Goal: Transaction & Acquisition: Purchase product/service

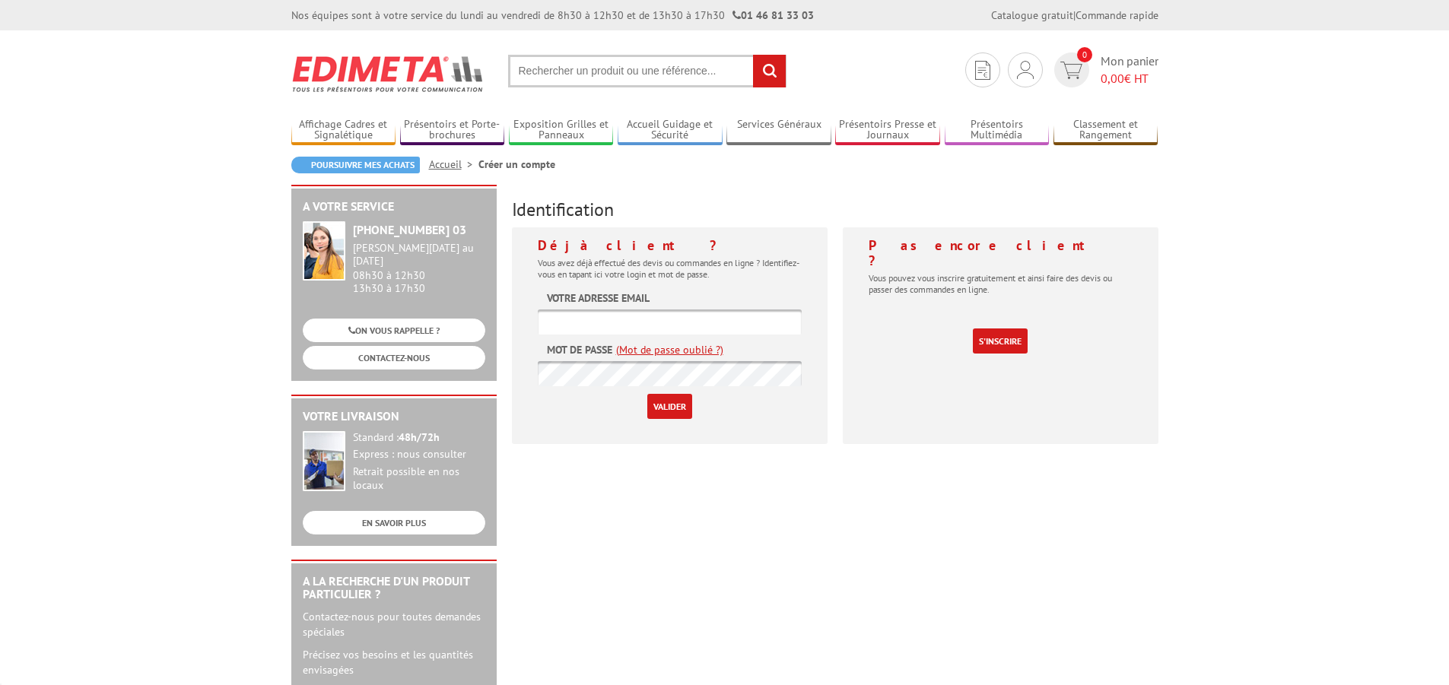
click at [0, 0] on link "Je me connecte" at bounding box center [0, 0] width 0 height 0
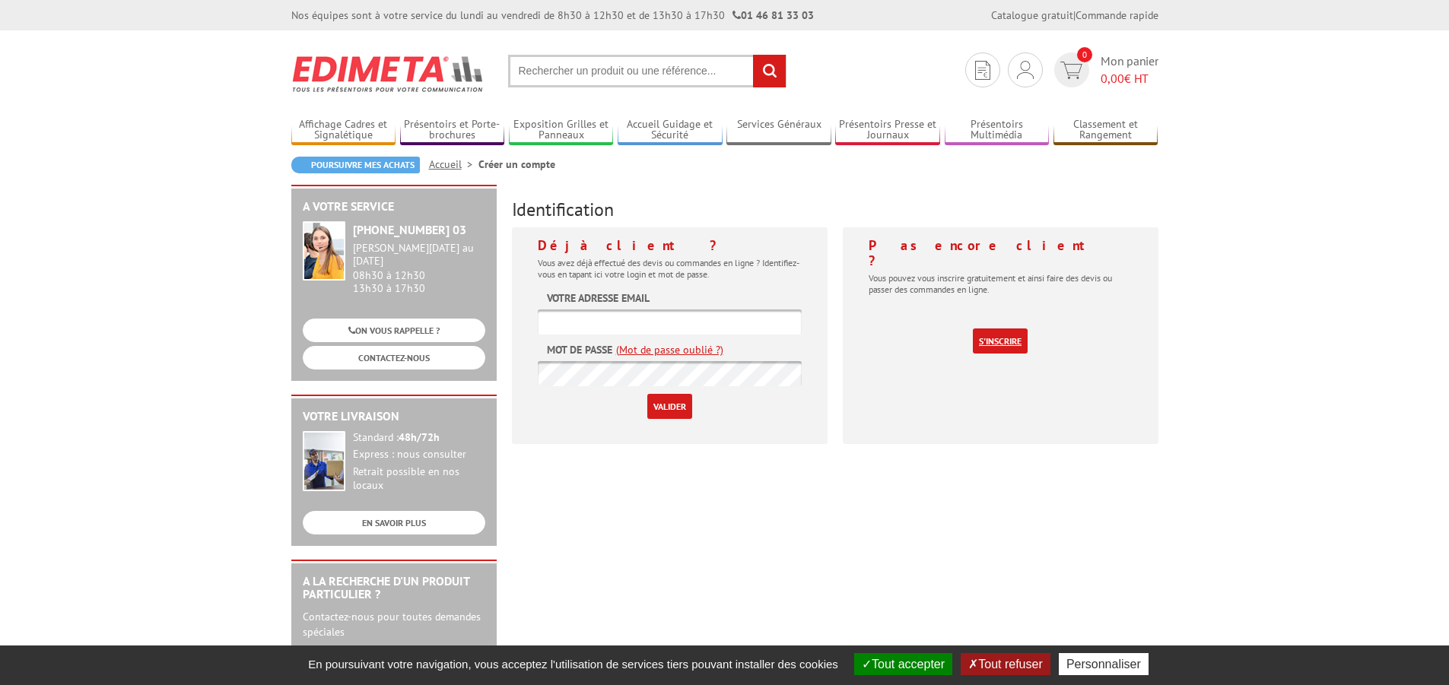
click at [993, 329] on link "S'inscrire" at bounding box center [1000, 341] width 55 height 25
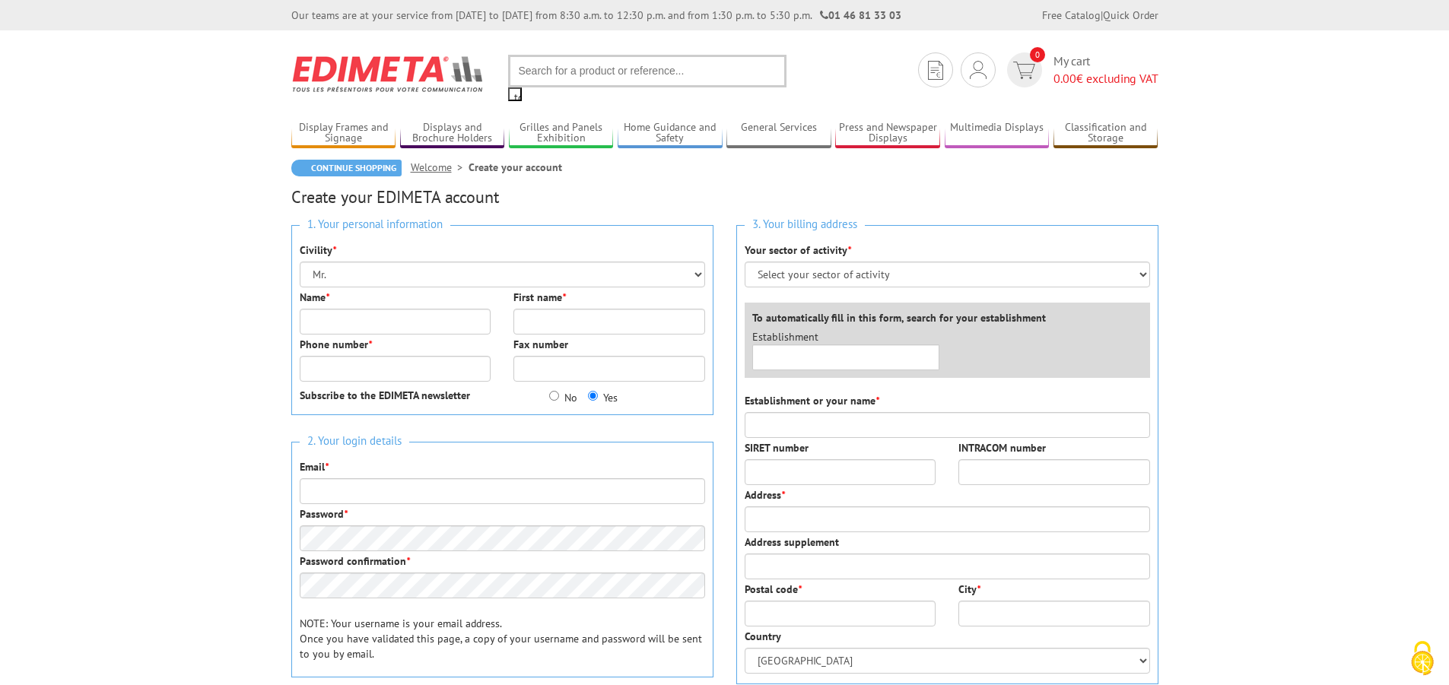
click at [1223, 158] on body "Our teams are at your service from Monday to Friday from 8:30 a.m. to 12:30 p.m…" at bounding box center [724, 639] width 1449 height 1278
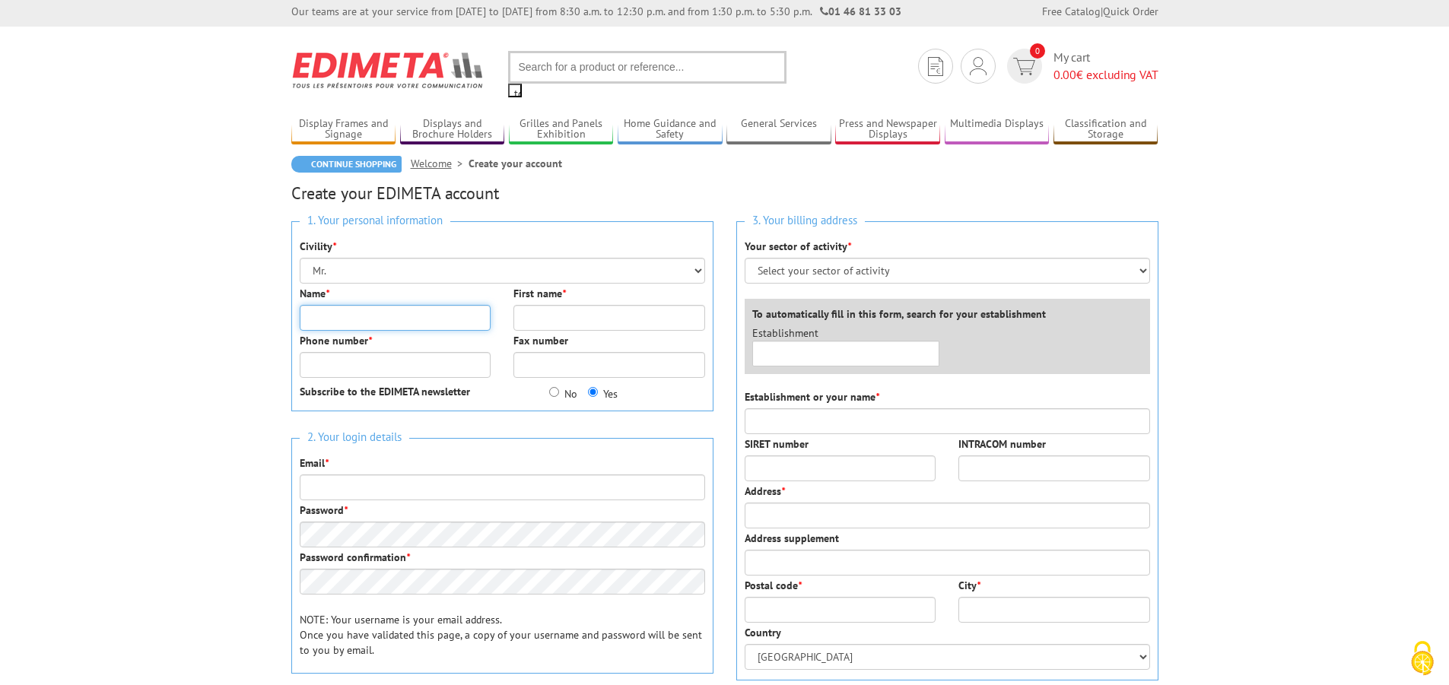
click at [333, 322] on input "Name *" at bounding box center [396, 318] width 192 height 26
type input "Nick"
type input "Holden"
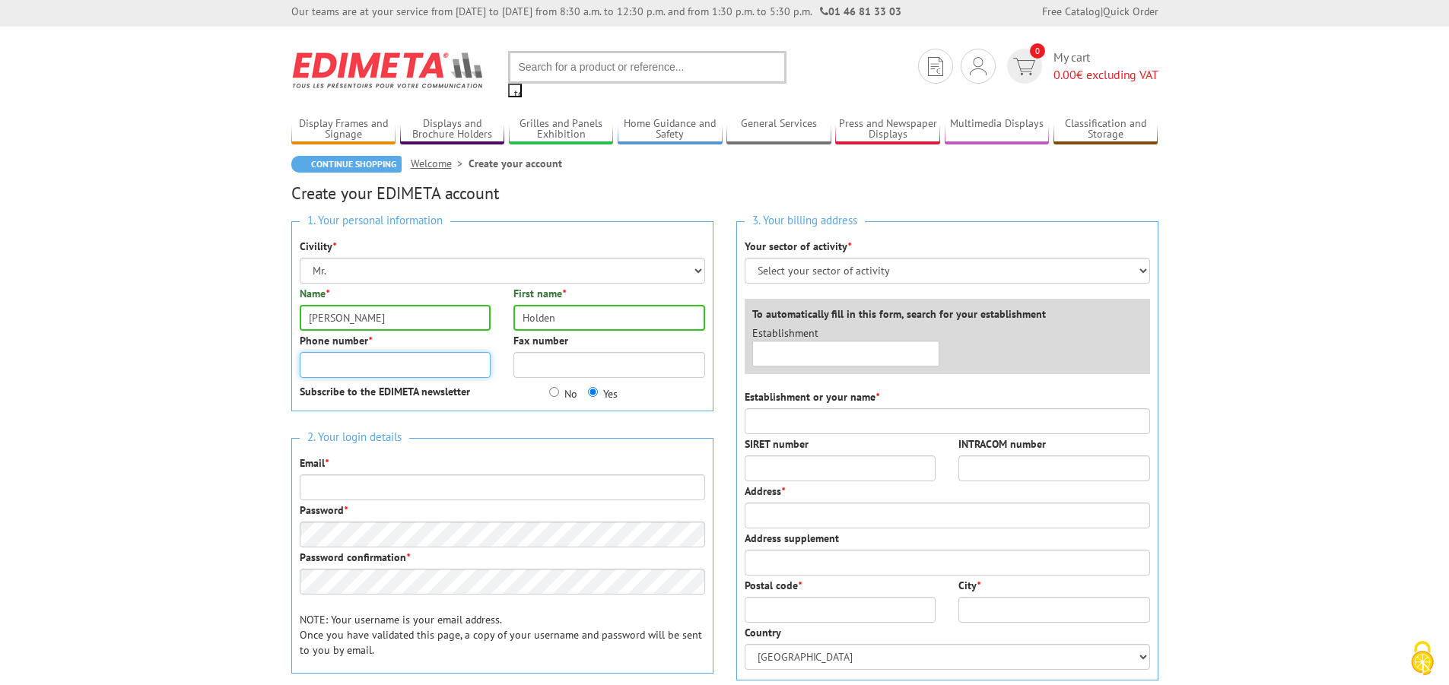
click at [322, 367] on input "Phone number *" at bounding box center [396, 365] width 192 height 26
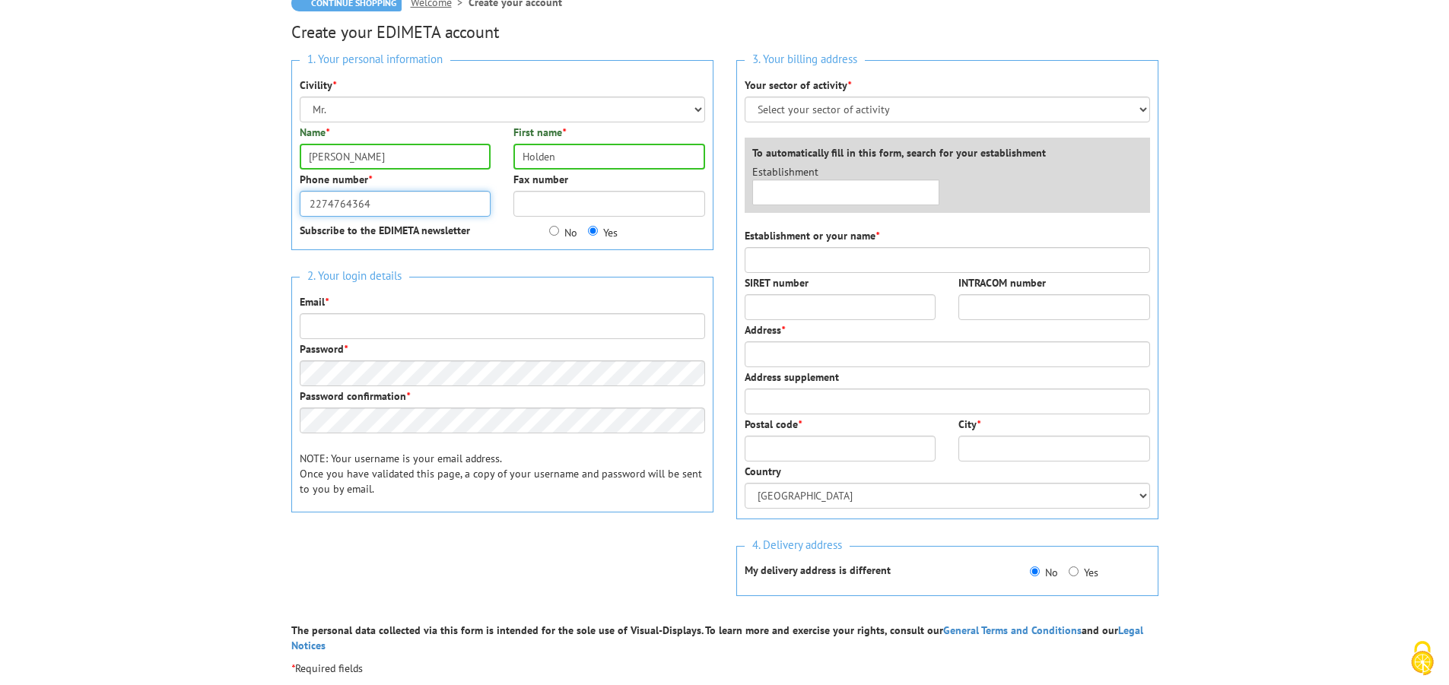
scroll to position [166, 0]
type input "2274764364"
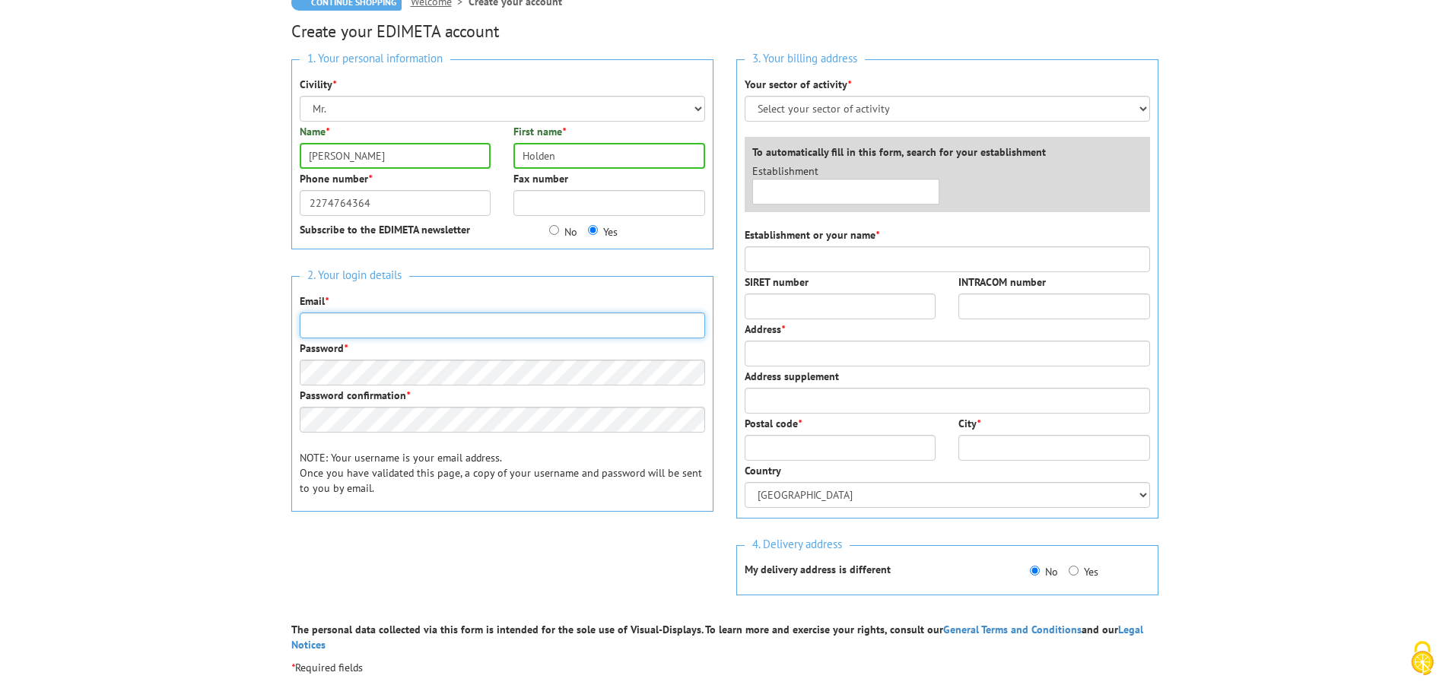
click at [347, 332] on input "Email *" at bounding box center [502, 326] width 405 height 26
paste input "GeorgeKSchell@teleworm.us"
type input "GeorgeKSchell@teleworm.us"
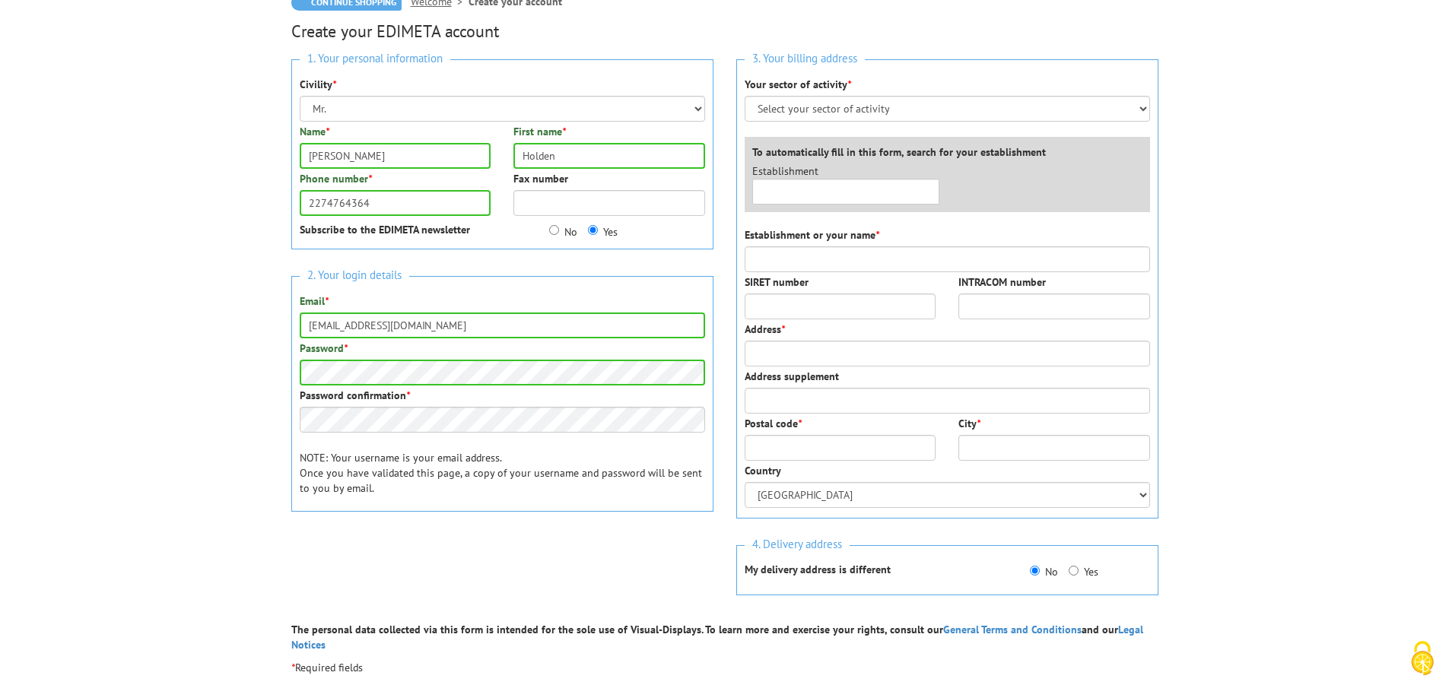
click at [634, 446] on div "2. Your login details Email * GeorgeKSchell@teleworm.us Password * Password con…" at bounding box center [502, 394] width 422 height 236
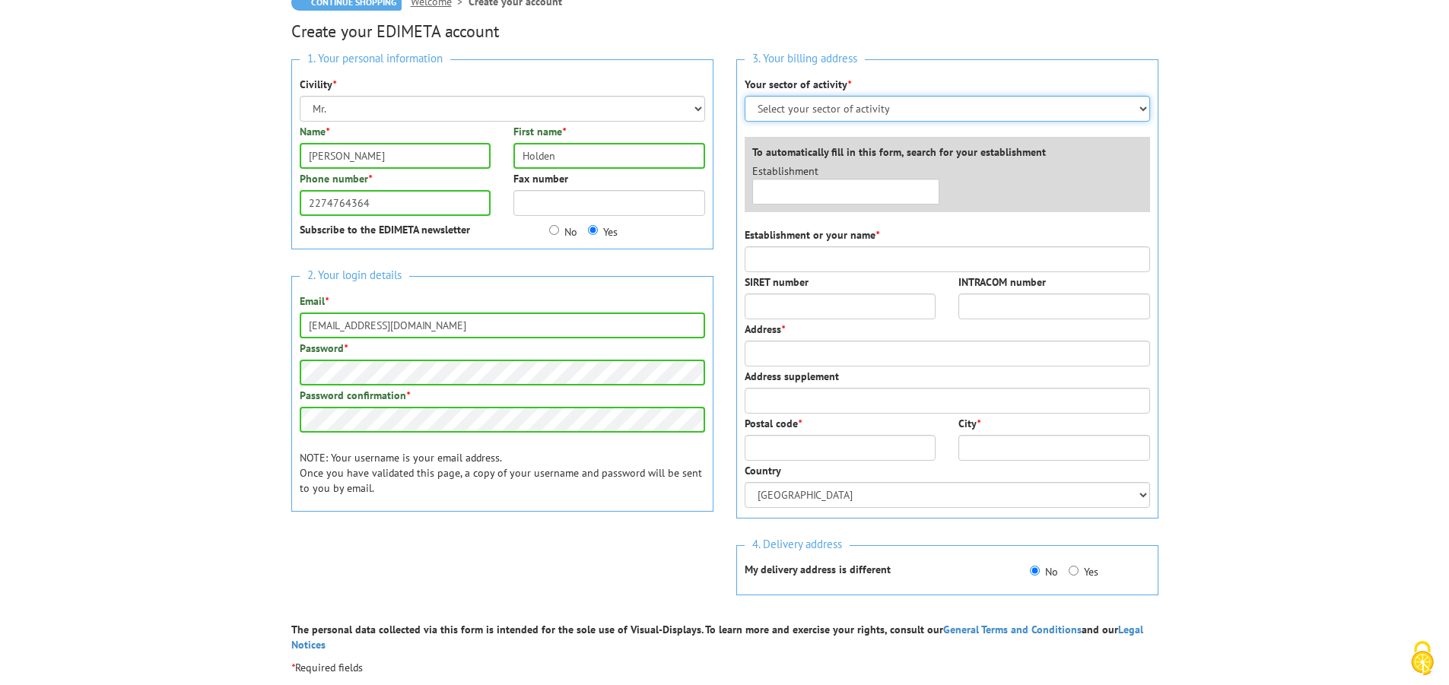
click at [826, 100] on select "Select your sector of activity Administrations and communities Shops and busine…" at bounding box center [947, 109] width 405 height 26
select select "877"
click at [745, 96] on select "Select your sector of activity Administrations and communities Shops and busine…" at bounding box center [947, 109] width 405 height 26
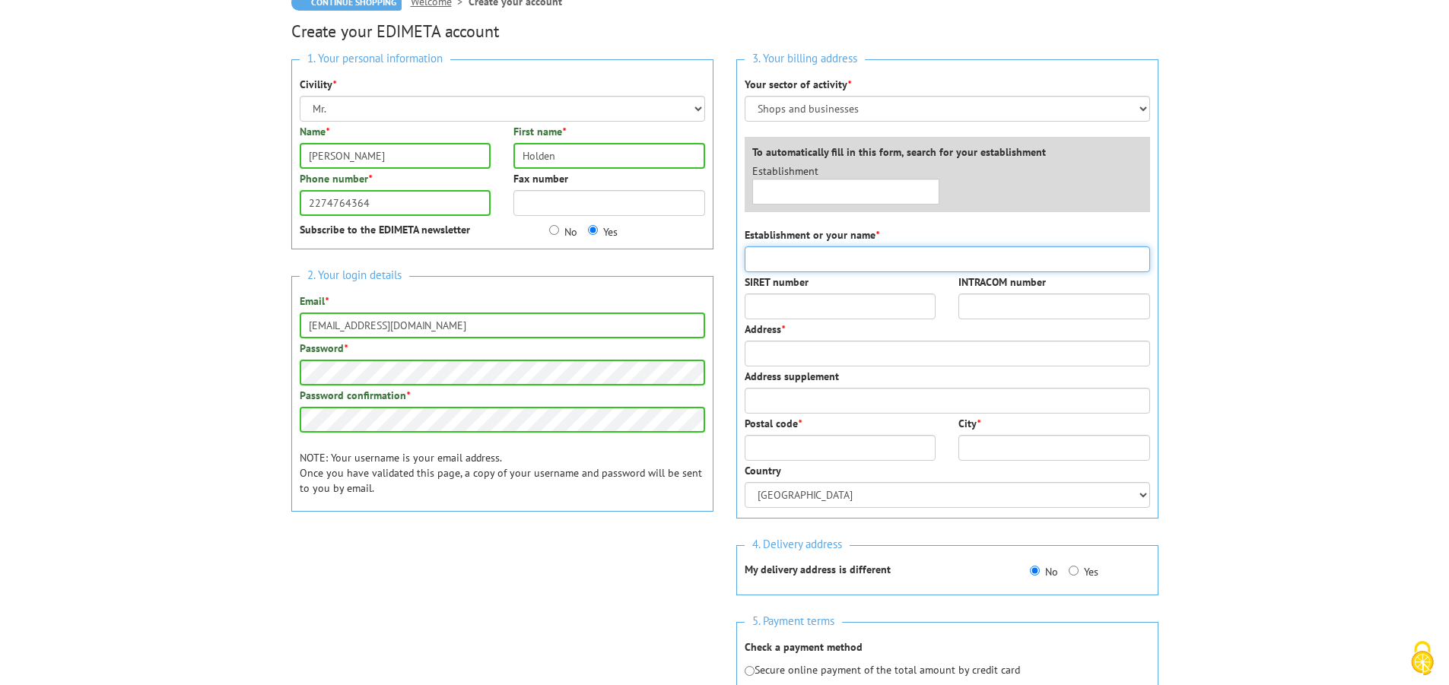
click at [783, 268] on input "Establishment or your name *" at bounding box center [947, 259] width 405 height 26
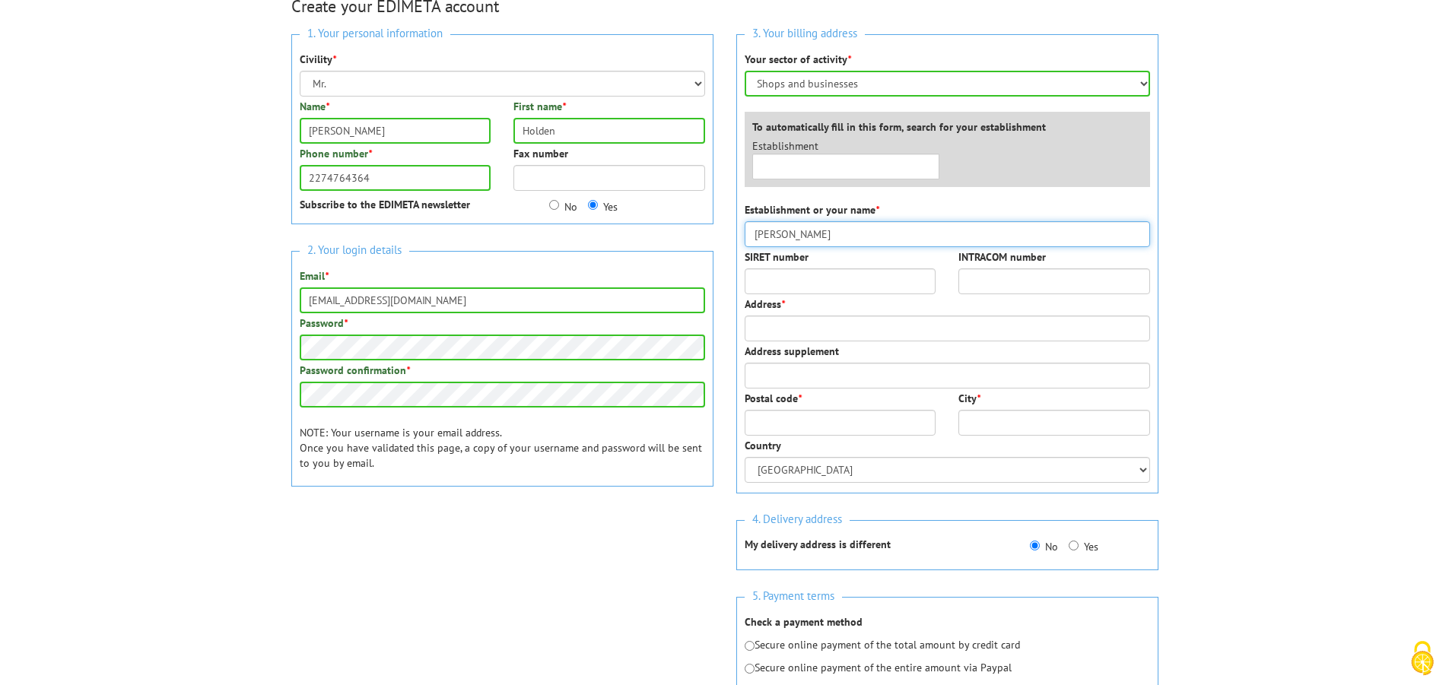
scroll to position [192, 0]
type input "Nick"
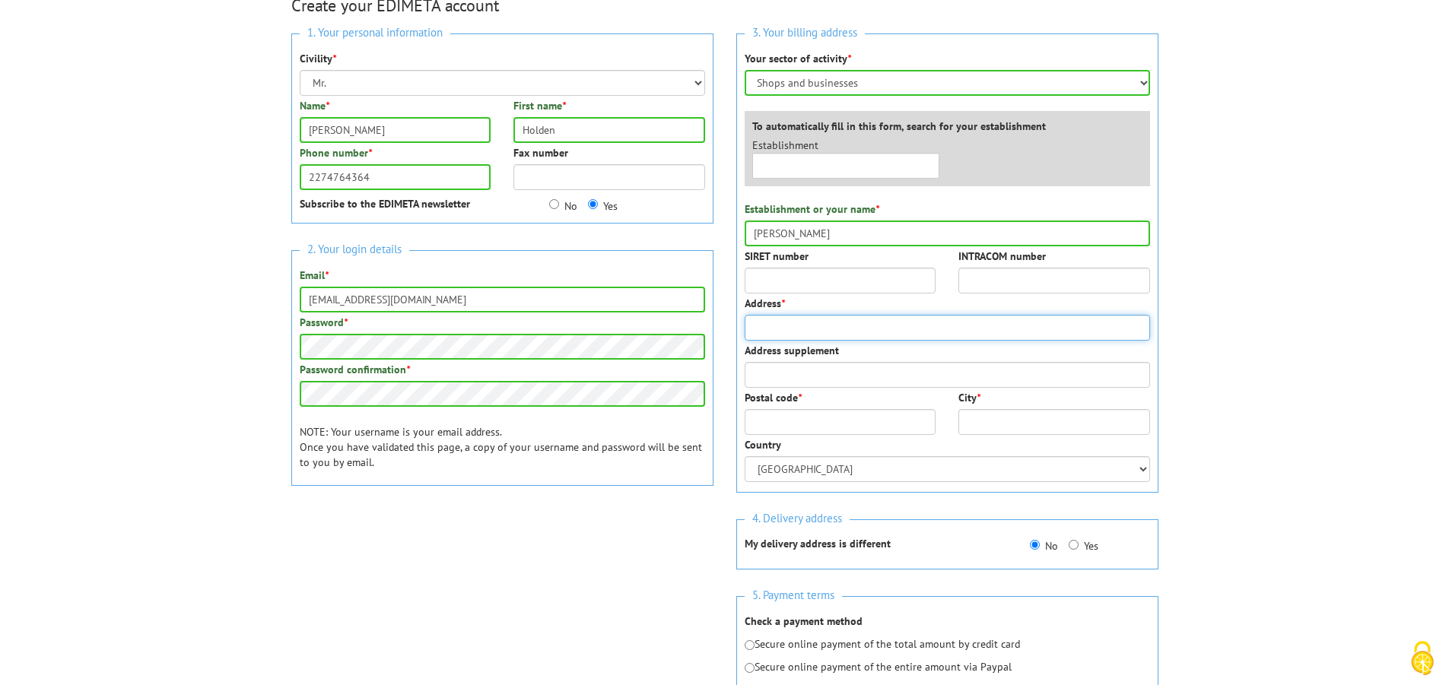
click at [793, 324] on input "Address *" at bounding box center [947, 328] width 405 height 26
type input "Green av 435"
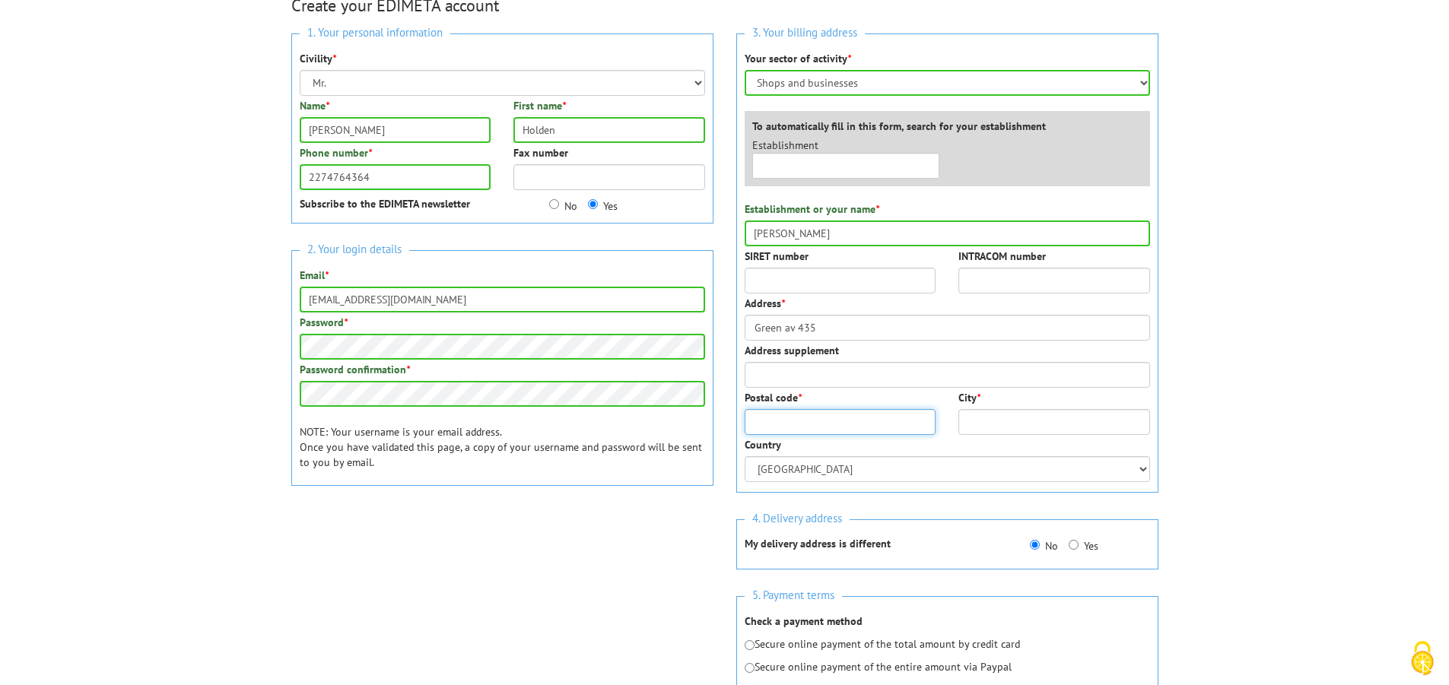
click at [786, 428] on input "Postal code *" at bounding box center [841, 422] width 192 height 26
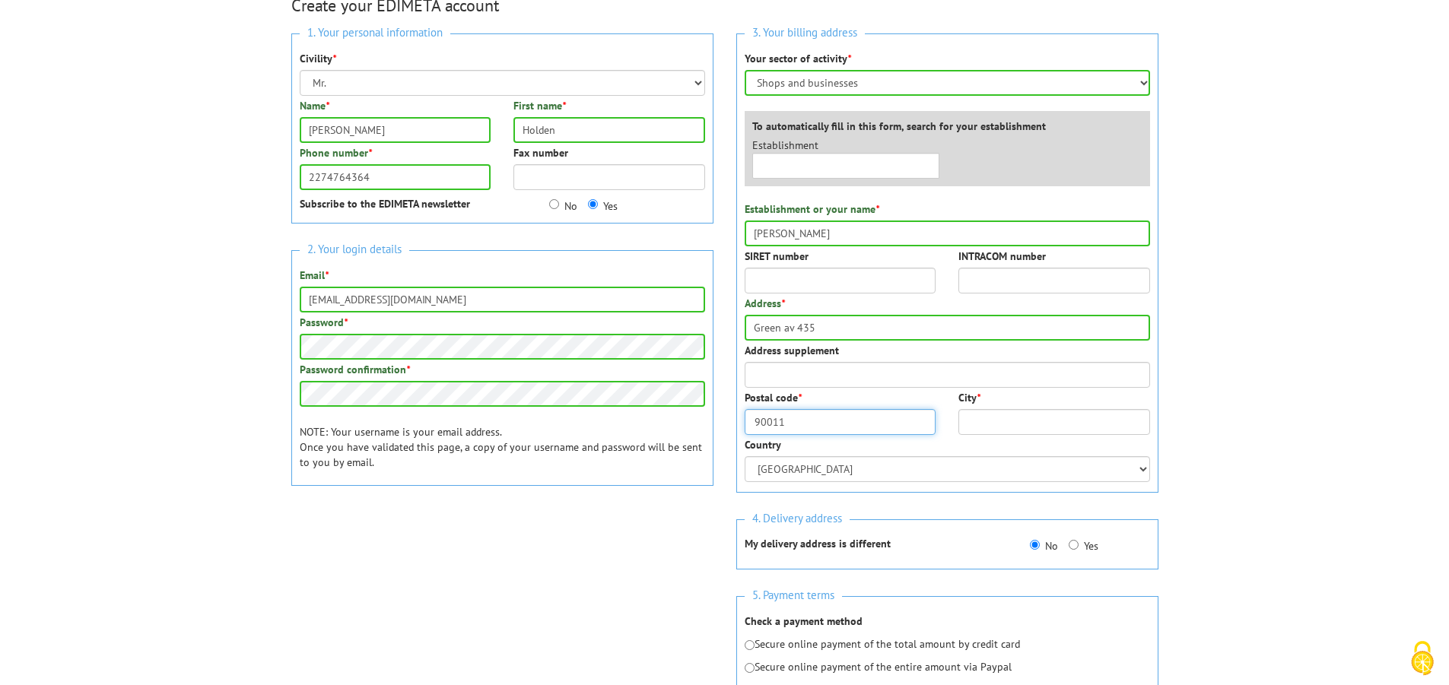
type input "90011"
click at [990, 430] on input "City *" at bounding box center [1054, 422] width 192 height 26
type input "LA"
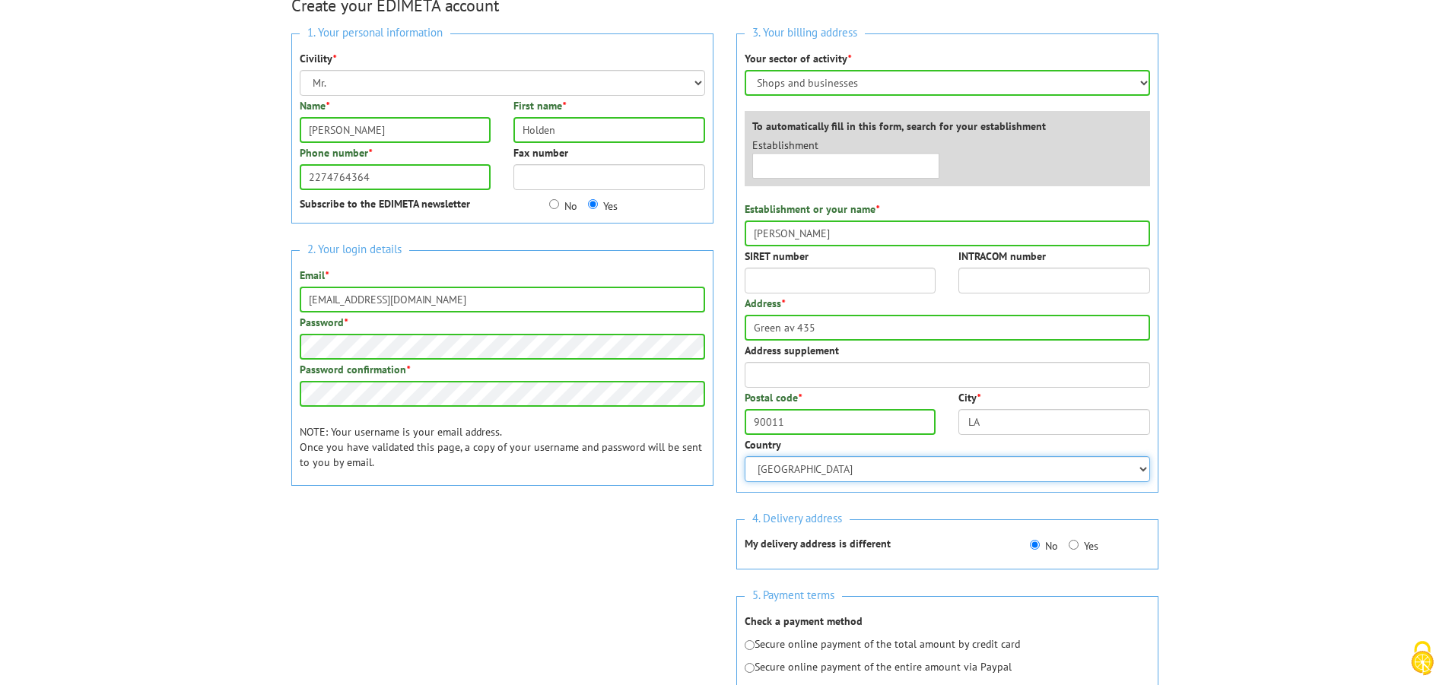
click at [833, 474] on select "Afghanistan South Africa Albania Algeria Germany American Samoa Andorra Angola …" at bounding box center [947, 469] width 405 height 26
select select "US"
click at [745, 456] on select "Afghanistan South Africa Albania Algeria Germany American Samoa Andorra Angola …" at bounding box center [947, 469] width 405 height 26
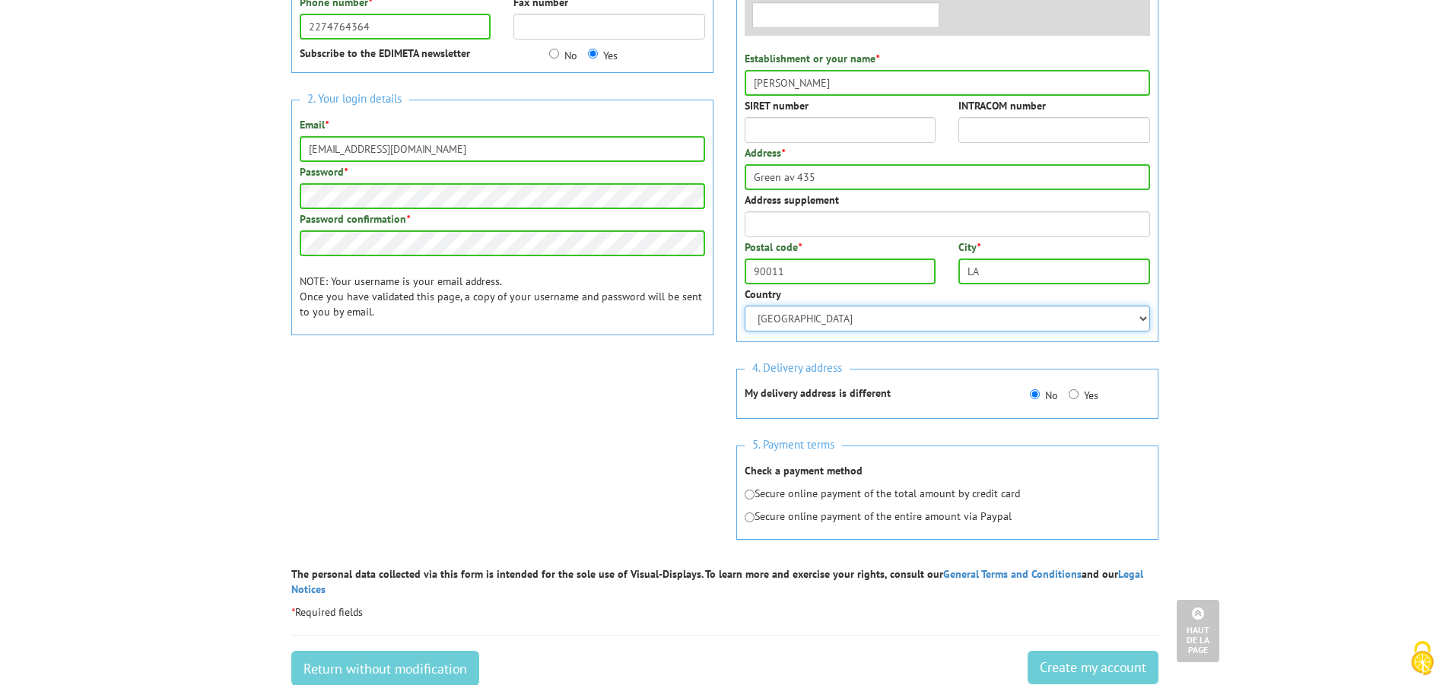
scroll to position [360, 0]
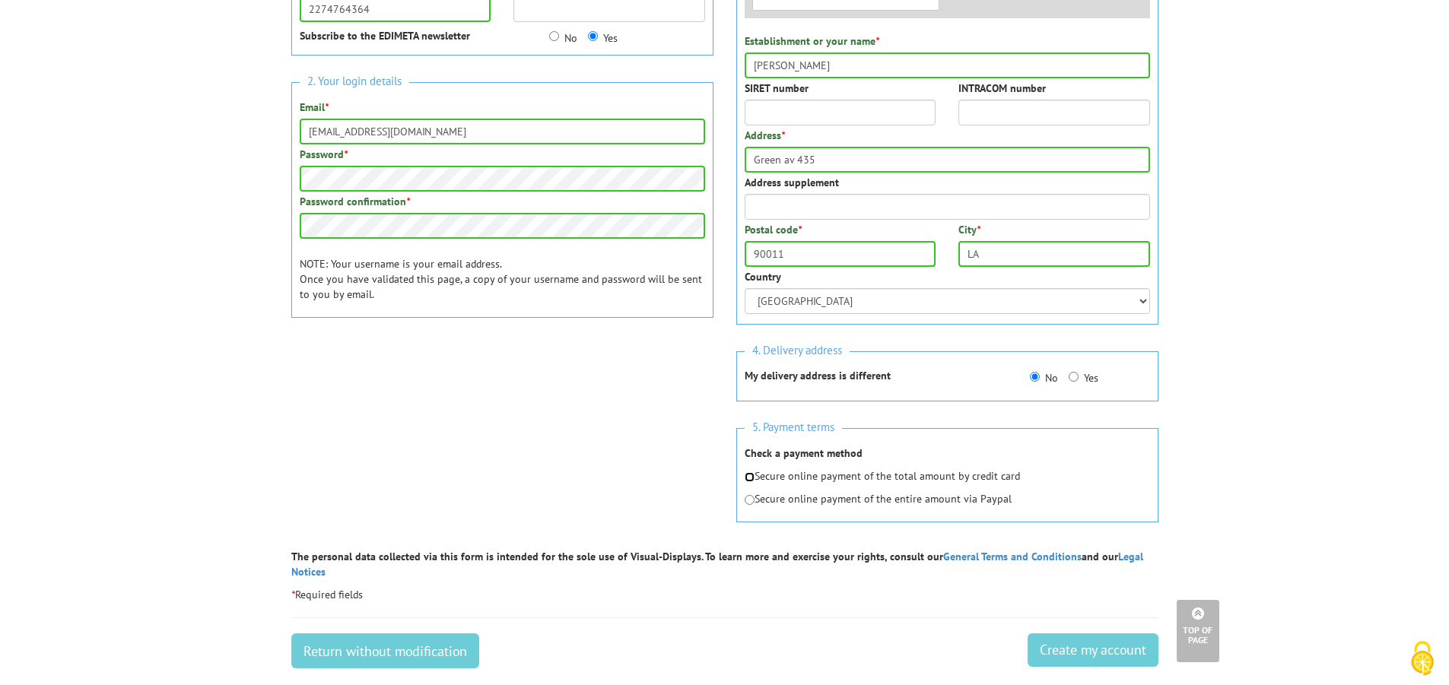
click at [750, 477] on input "radio" at bounding box center [750, 477] width 10 height 10
radio input "true"
click at [1077, 634] on input "Create my account" at bounding box center [1092, 650] width 131 height 33
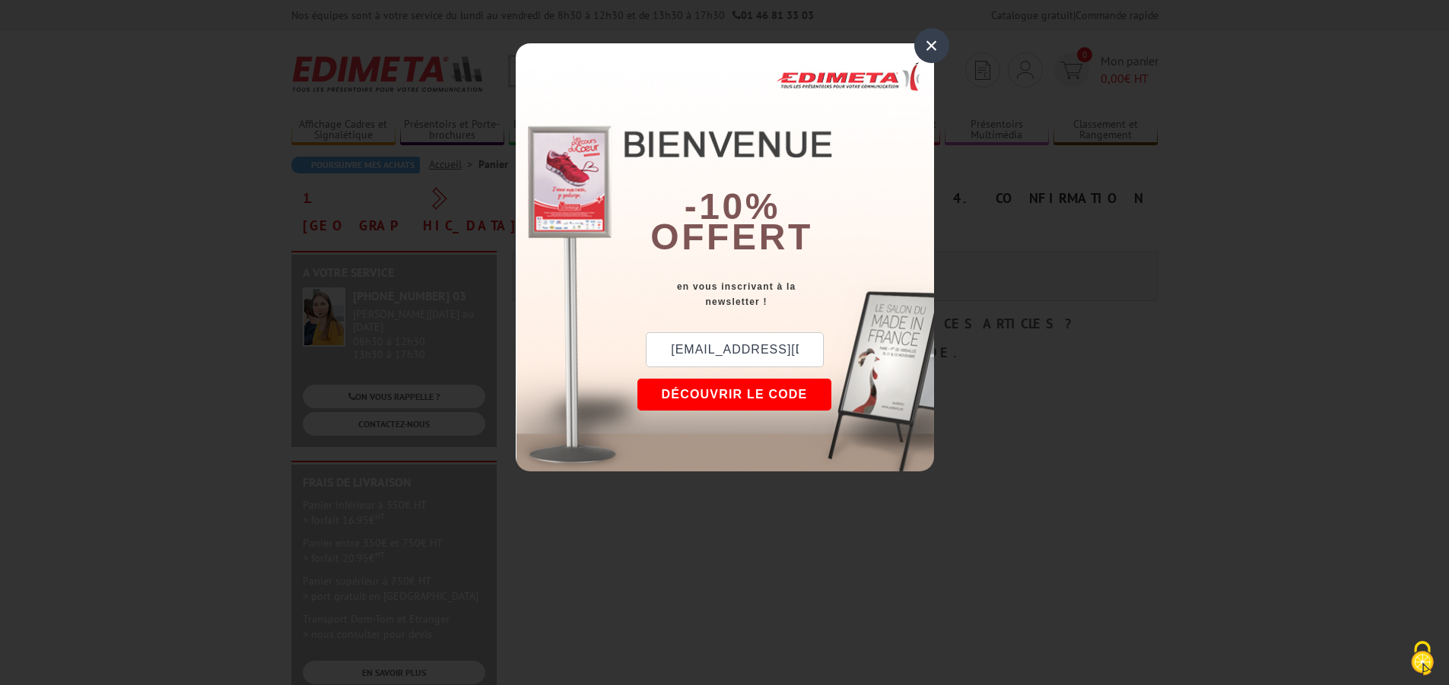
click at [932, 46] on div "×" at bounding box center [931, 45] width 35 height 35
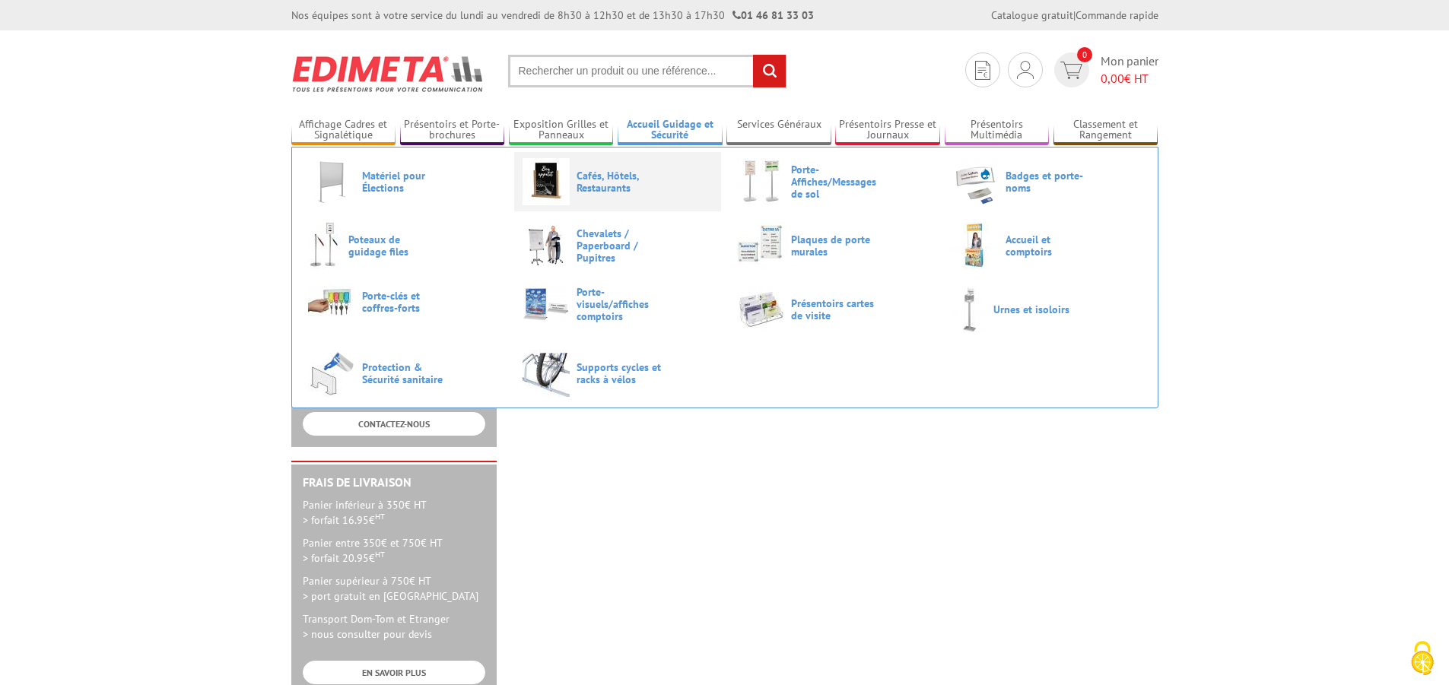
click at [587, 175] on span "Cafés, Hôtels, Restaurants" at bounding box center [621, 182] width 91 height 24
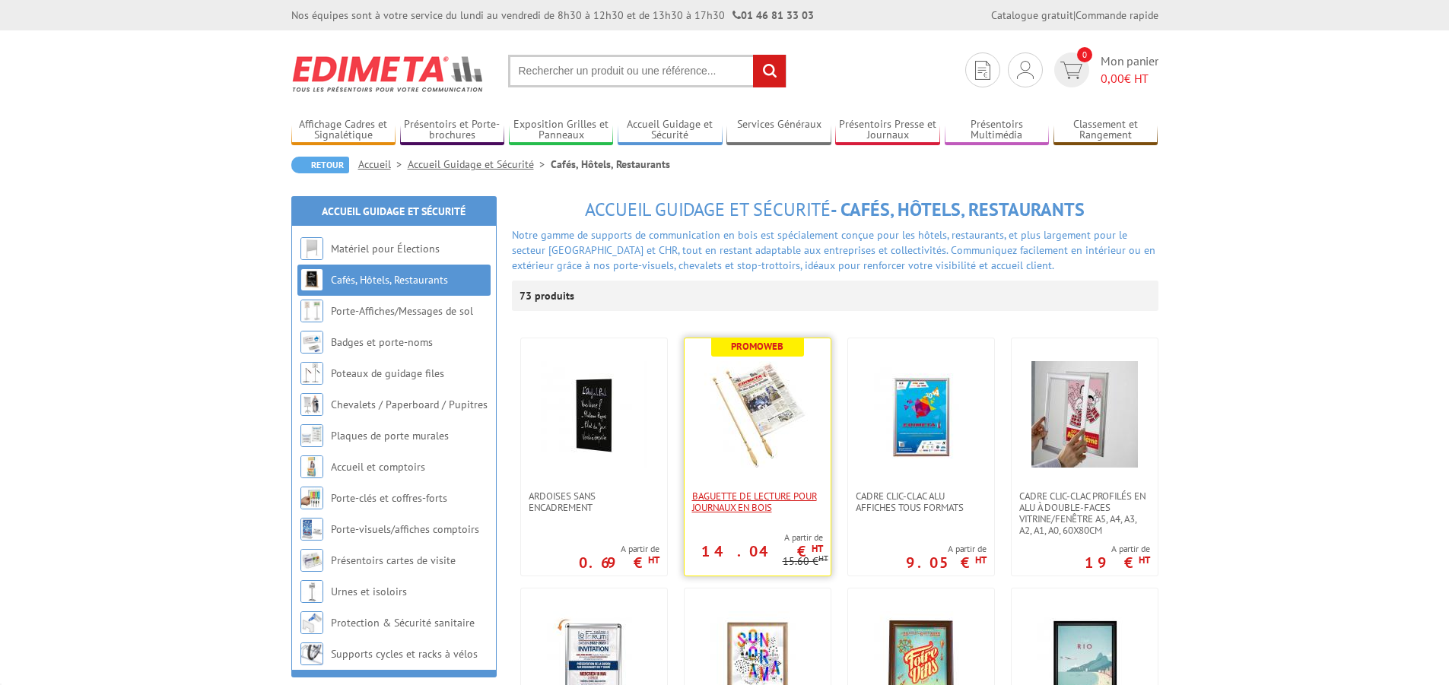
click at [748, 495] on span "Baguette de lecture pour journaux en bois" at bounding box center [757, 502] width 131 height 23
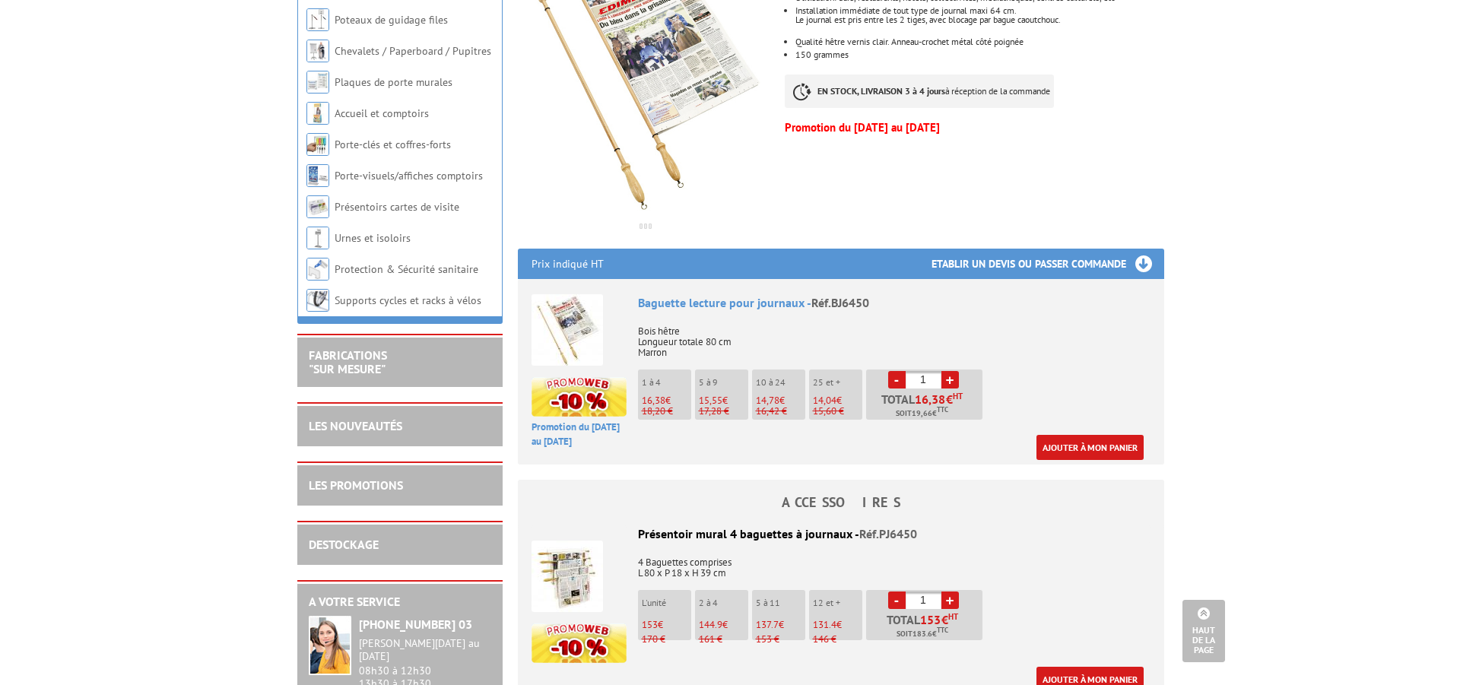
scroll to position [356, 0]
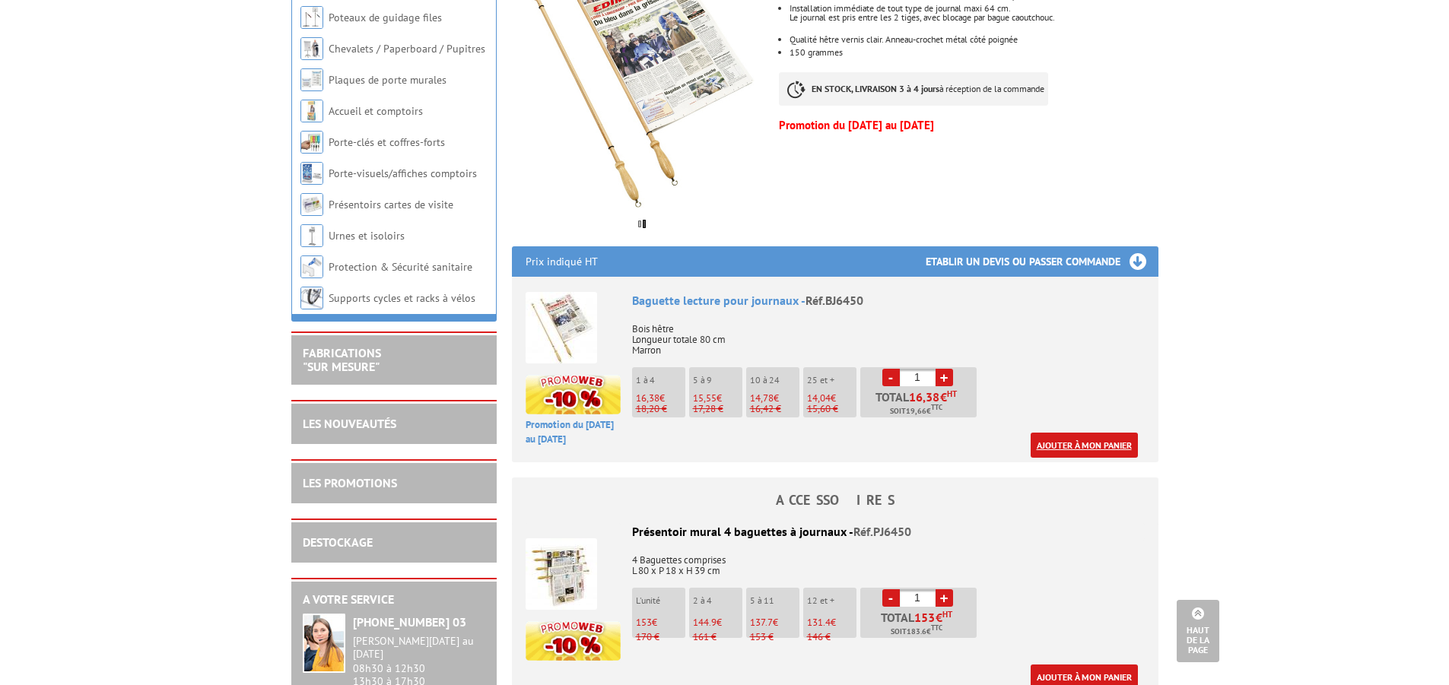
click at [1088, 433] on link "Ajouter à mon panier" at bounding box center [1084, 445] width 107 height 25
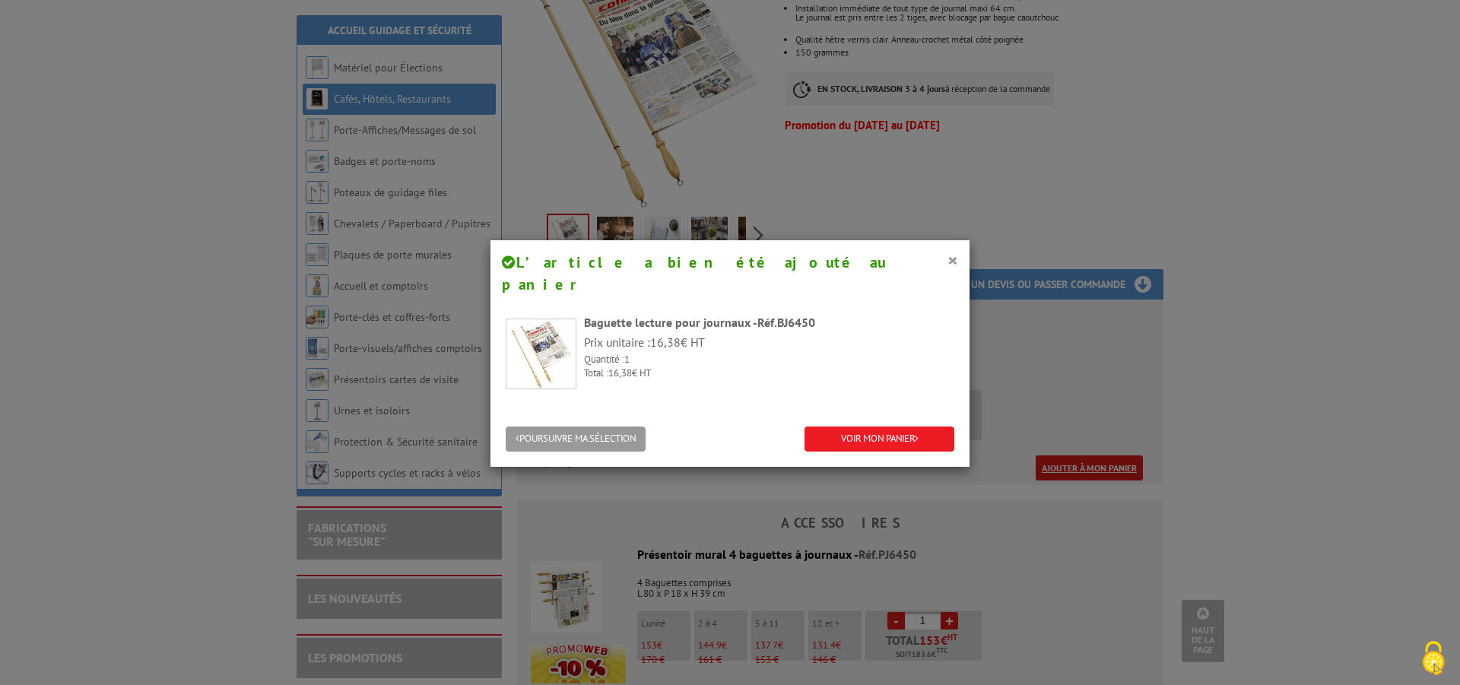
scroll to position [0, 0]
click at [844, 427] on link "VOIR MON PANIER" at bounding box center [880, 439] width 150 height 25
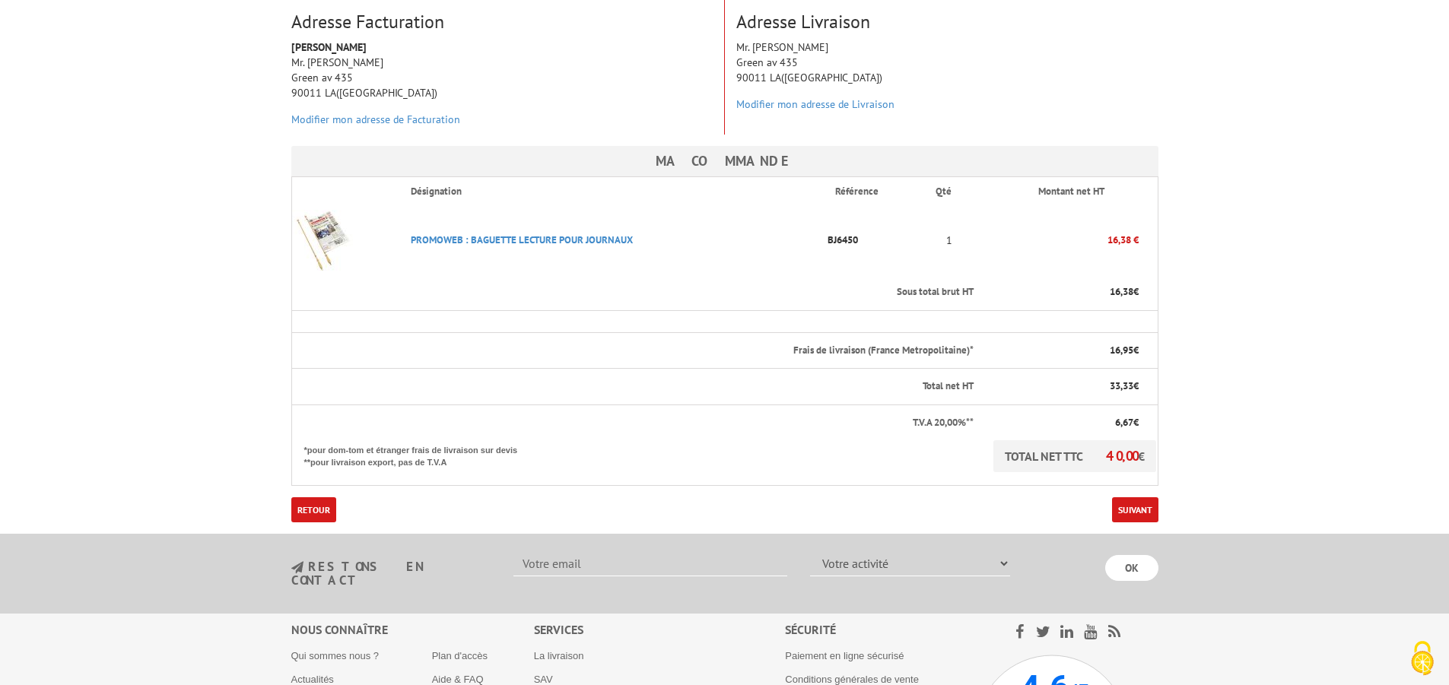
scroll to position [261, 0]
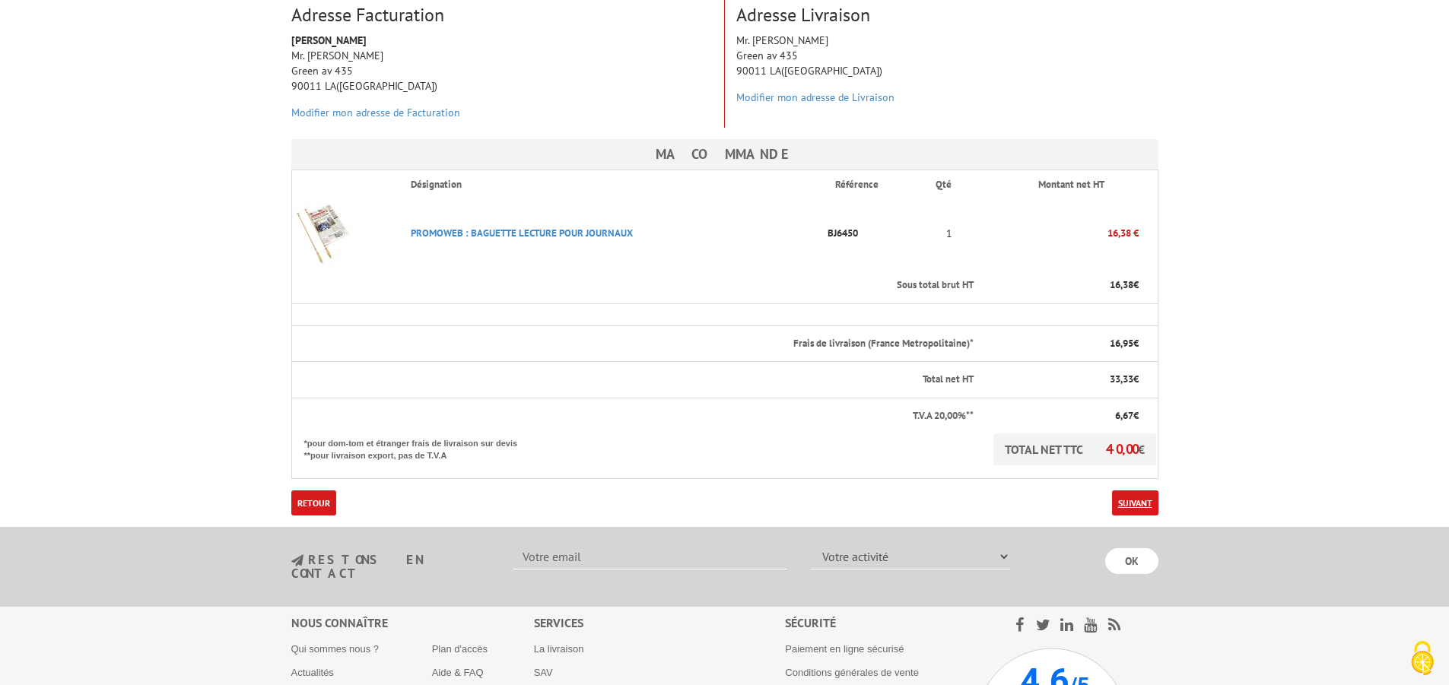
click at [1135, 491] on link "Suivant" at bounding box center [1135, 503] width 46 height 25
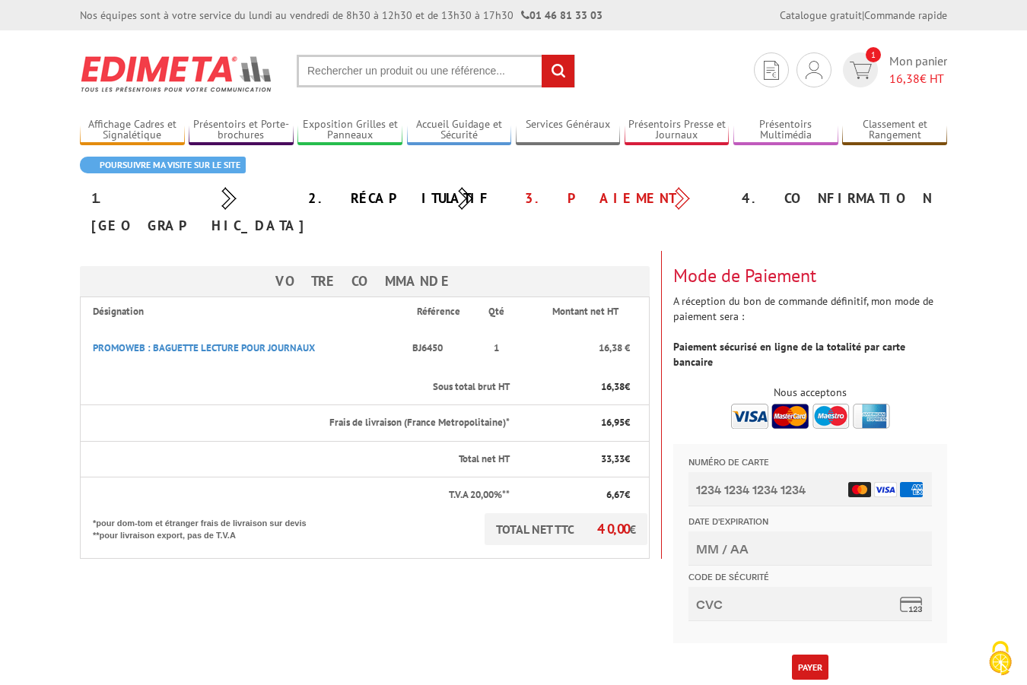
click at [487, 576] on div "Votre Commande Désignation Référence Qté Montant net HT PROMOWEB : BAGUETTE LEC…" at bounding box center [513, 480] width 890 height 459
